Goal: Navigation & Orientation: Find specific page/section

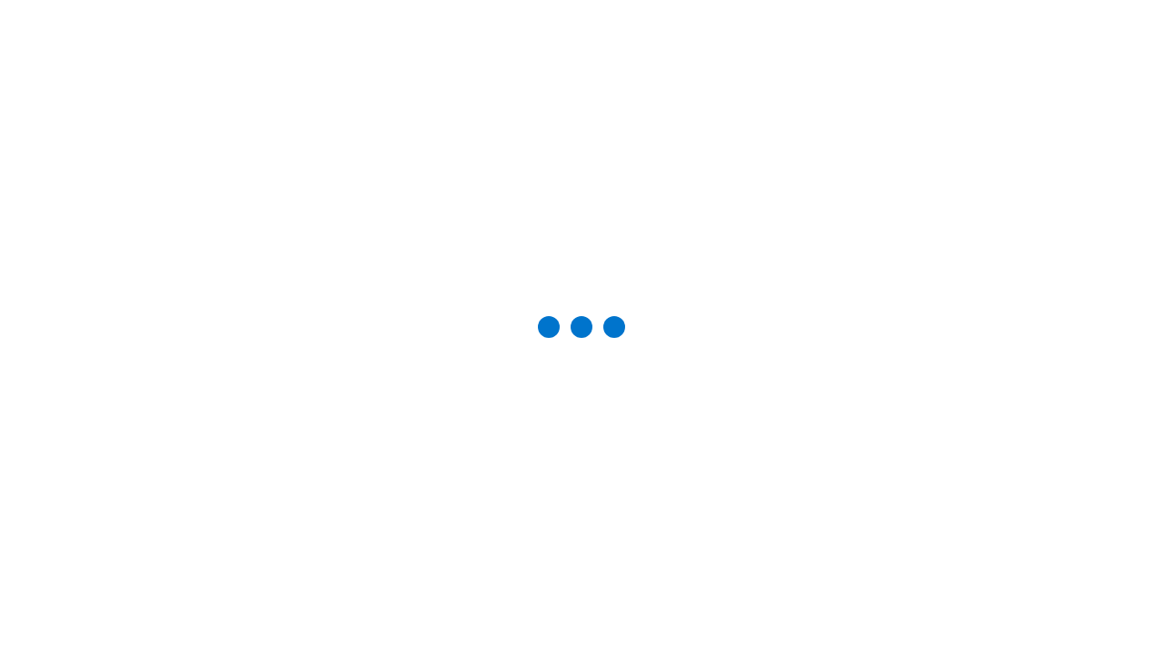
click at [0, 0] on div "Studio Projects" at bounding box center [0, 0] width 0 height 0
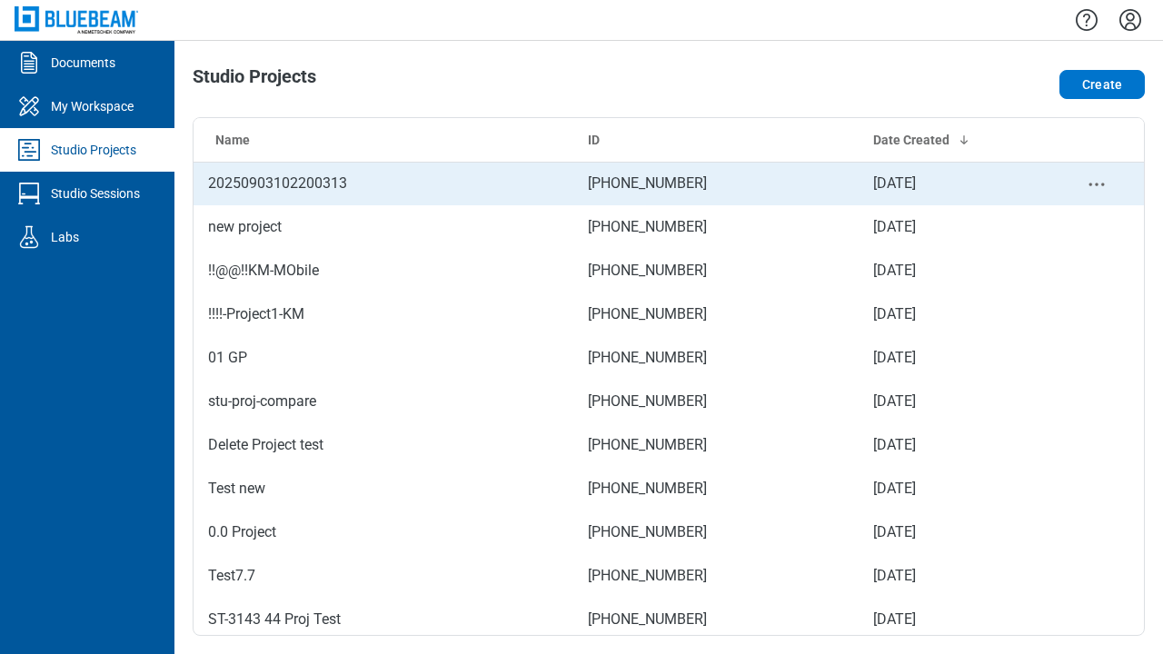
click at [661, 183] on td "[PHONE_NUMBER]" at bounding box center [715, 184] width 285 height 44
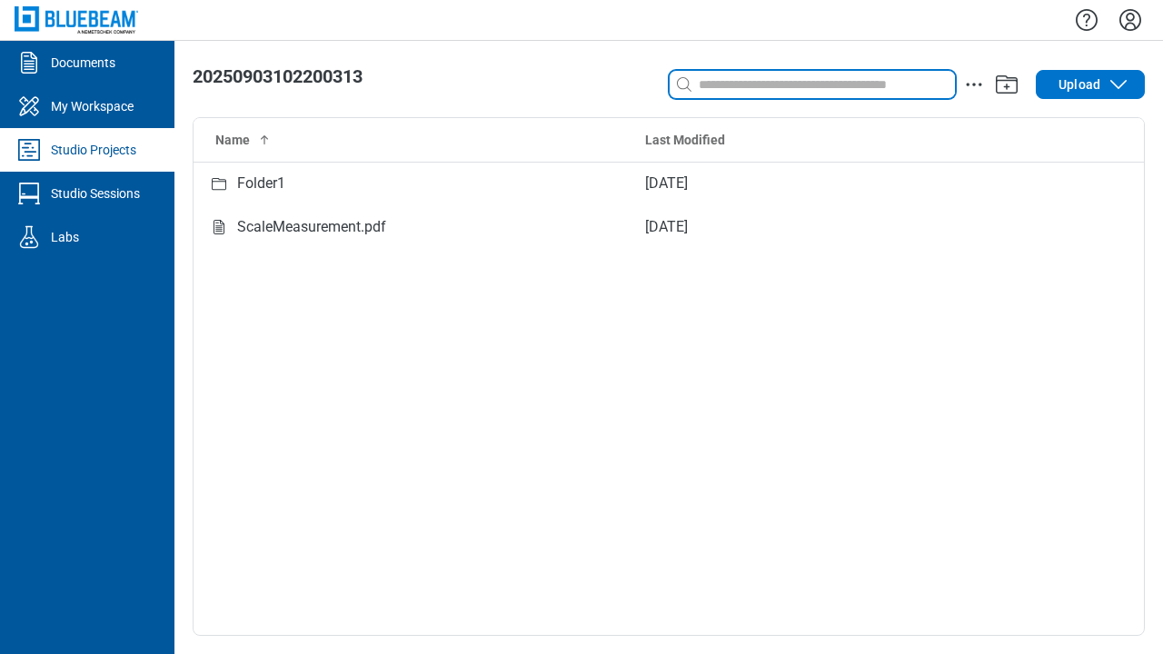
type input "****"
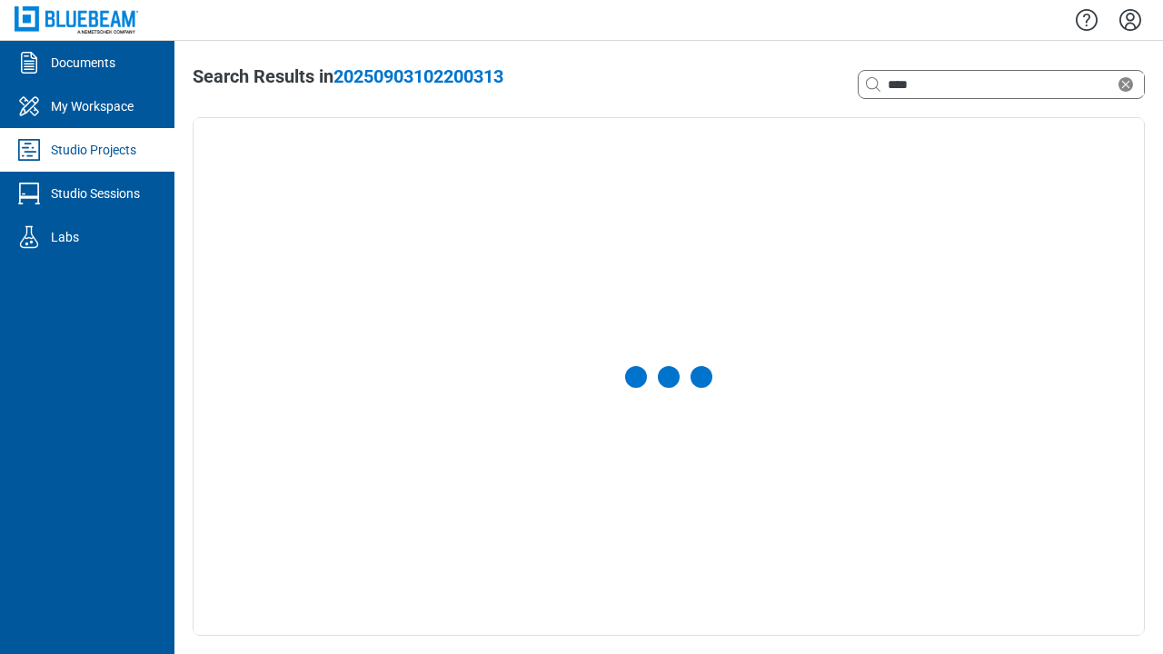
select select "**********"
